Goal: Check status: Check status

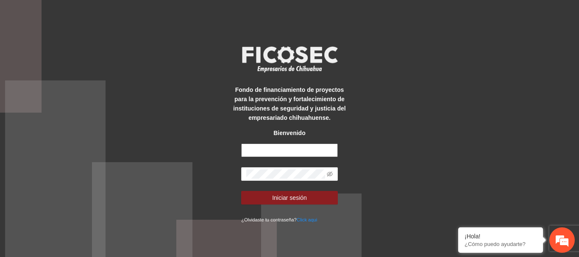
click at [303, 150] on input "text" at bounding box center [289, 151] width 97 height 14
type input "**********"
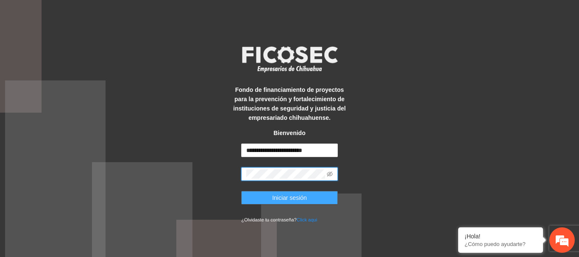
click at [292, 195] on span "Iniciar sesión" at bounding box center [289, 197] width 35 height 9
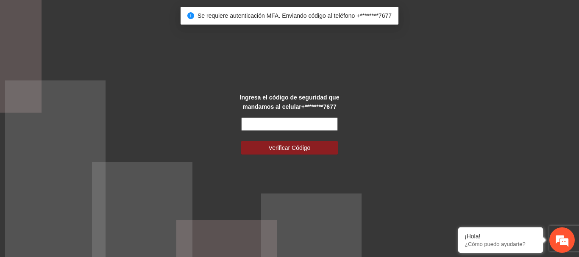
click at [312, 125] on input "text" at bounding box center [289, 124] width 97 height 14
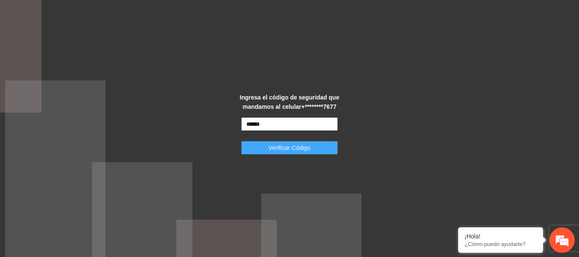
type input "******"
click at [321, 153] on button "Verificar Código" at bounding box center [289, 148] width 97 height 14
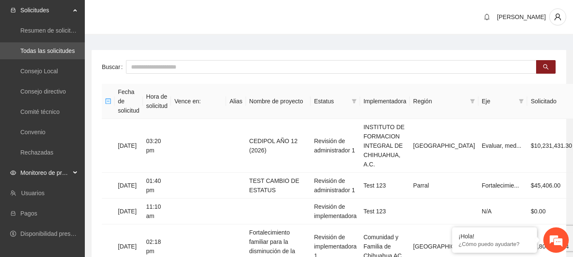
click at [75, 170] on div "Monitoreo de proyectos" at bounding box center [42, 172] width 85 height 17
click at [28, 237] on link "Activos" at bounding box center [29, 234] width 19 height 7
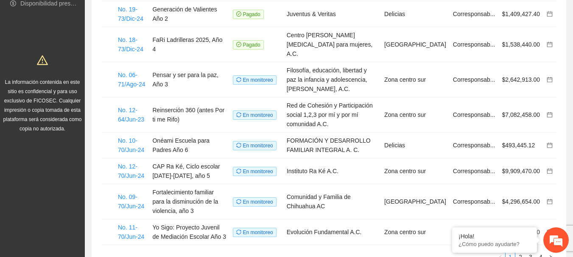
scroll to position [187, 0]
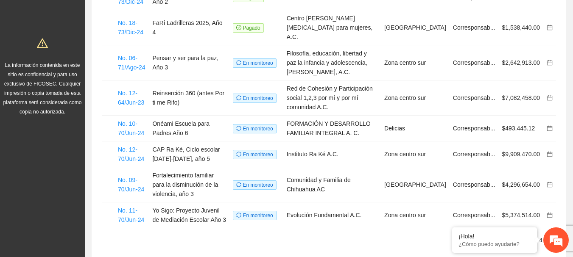
click at [522, 236] on link "2" at bounding box center [519, 240] width 9 height 9
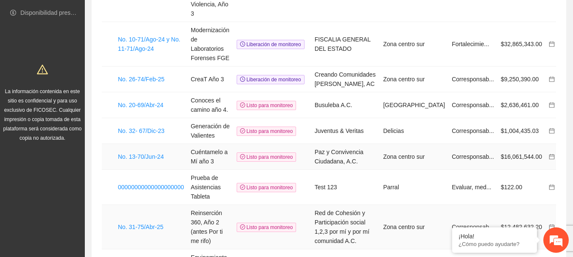
scroll to position [170, 0]
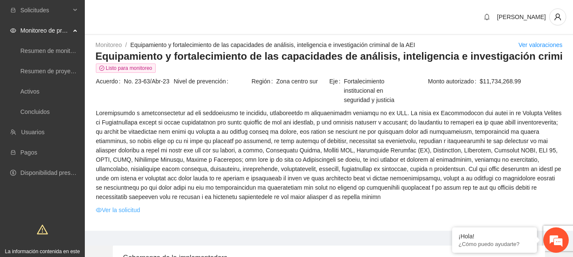
click at [128, 207] on link "Ver la solicitud" at bounding box center [118, 210] width 44 height 9
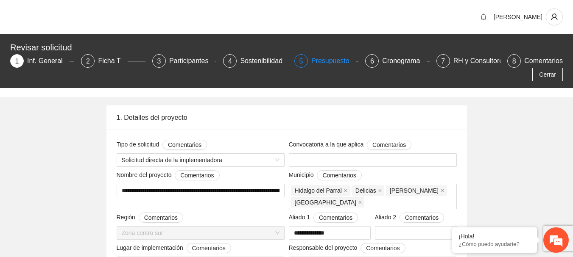
click at [342, 61] on div "Presupuesto" at bounding box center [333, 61] width 45 height 14
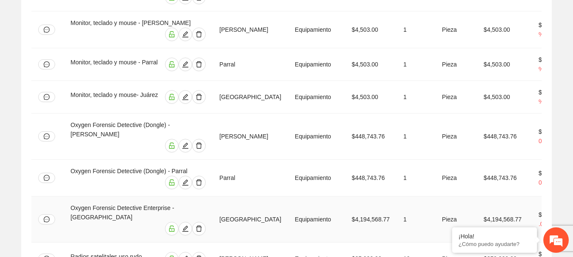
scroll to position [933, 0]
click at [350, 196] on td "$4,194,568.77" at bounding box center [371, 219] width 52 height 46
drag, startPoint x: 350, startPoint y: 133, endPoint x: 561, endPoint y: 123, distance: 211.0
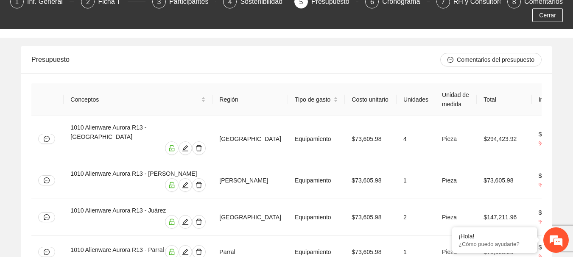
scroll to position [0, 0]
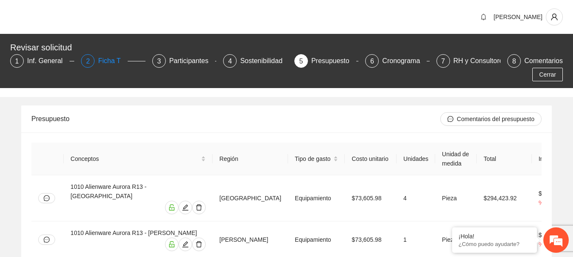
click at [106, 61] on div "Ficha T" at bounding box center [112, 61] width 29 height 14
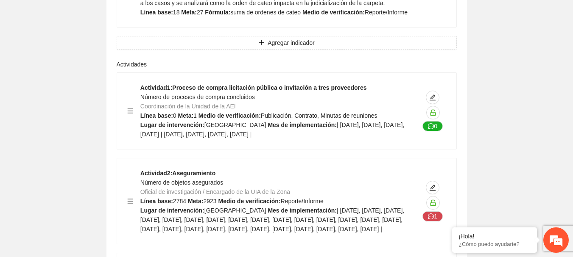
scroll to position [4536, 0]
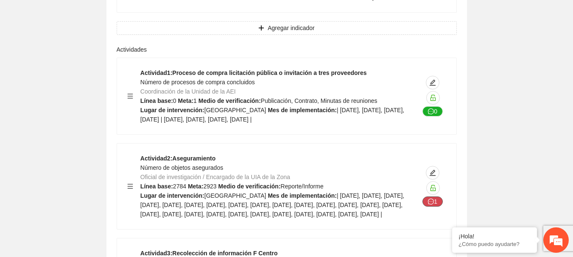
click at [434, 197] on button "1" at bounding box center [432, 202] width 20 height 10
click at [432, 199] on icon "message" at bounding box center [431, 202] width 6 height 6
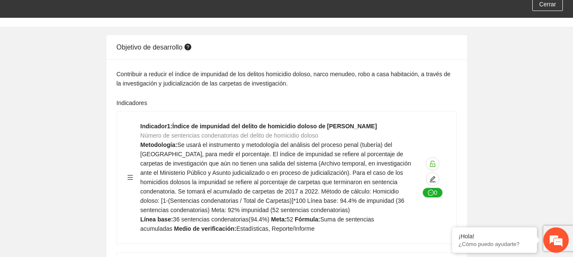
scroll to position [0, 0]
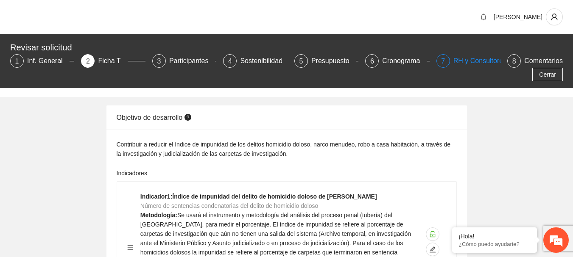
click at [463, 59] on div "RH y Consultores" at bounding box center [483, 61] width 60 height 14
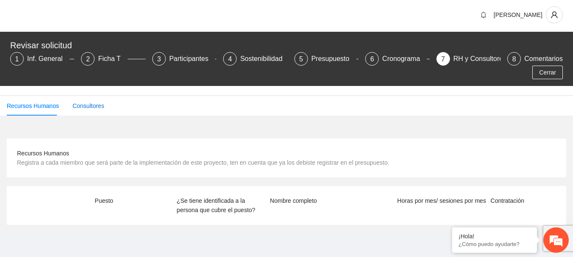
click at [84, 104] on div "Consultores" at bounding box center [88, 105] width 32 height 9
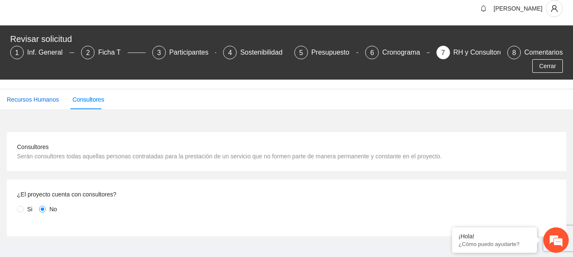
click at [39, 95] on div "Recursos Humanos" at bounding box center [33, 99] width 52 height 9
